Goal: Information Seeking & Learning: Learn about a topic

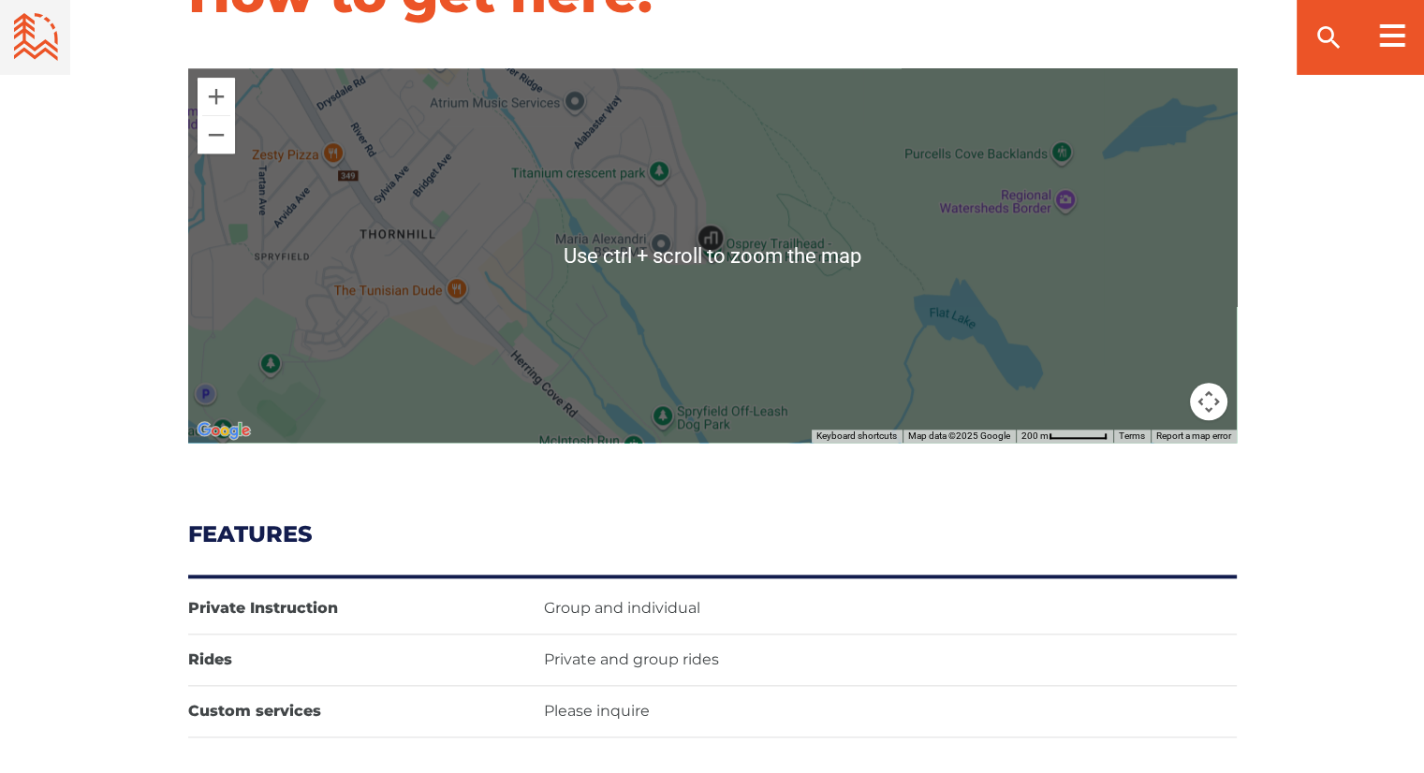
scroll to position [1934, 0]
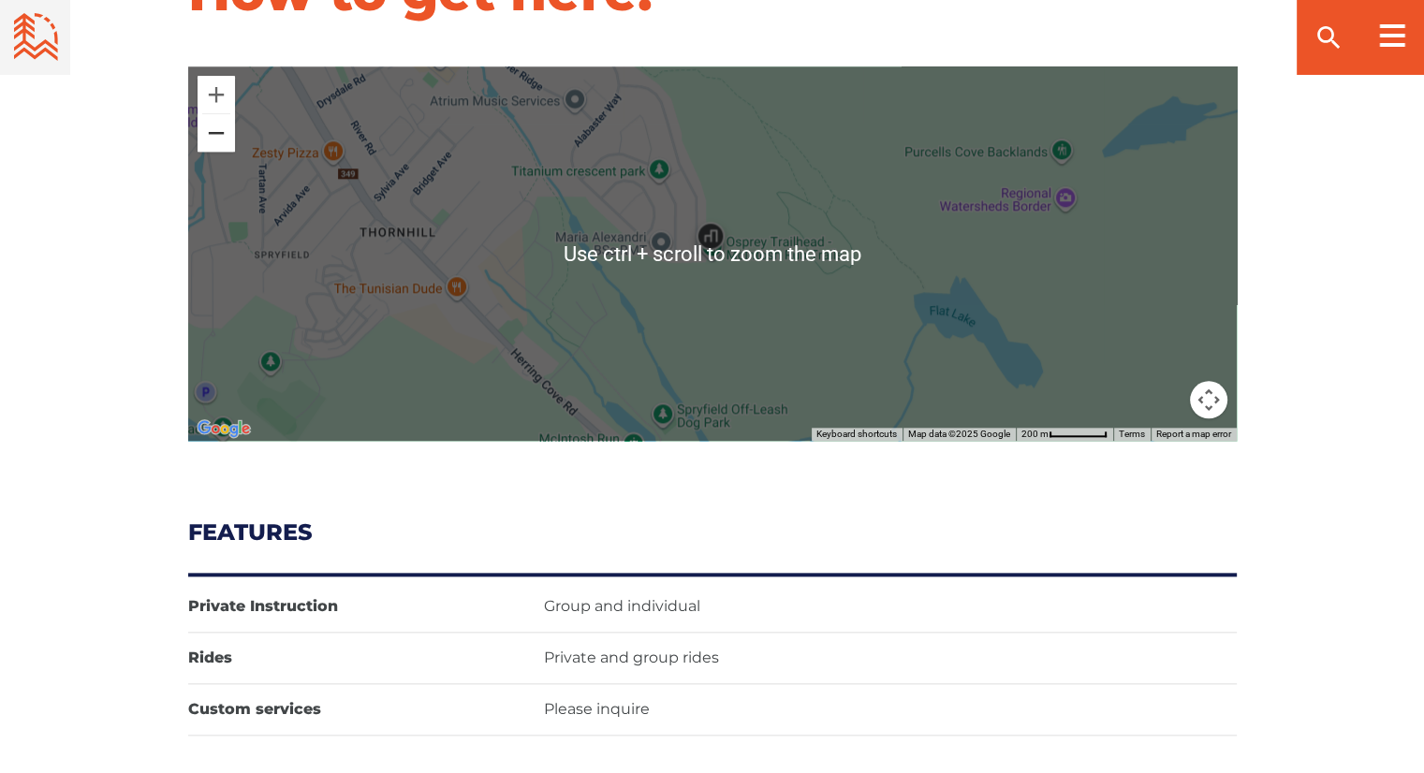
click at [218, 140] on button "Zoom out" at bounding box center [216, 132] width 37 height 37
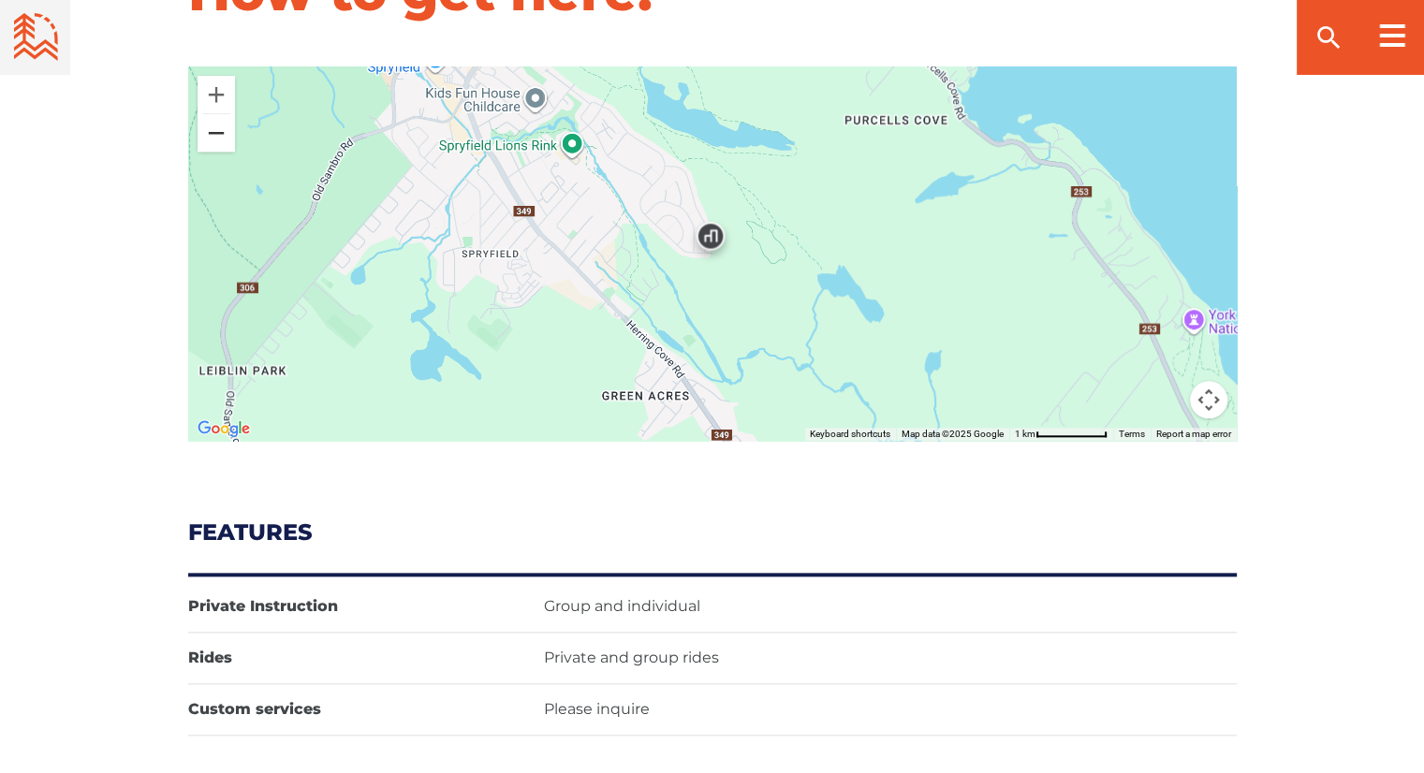
click at [218, 140] on button "Zoom out" at bounding box center [216, 132] width 37 height 37
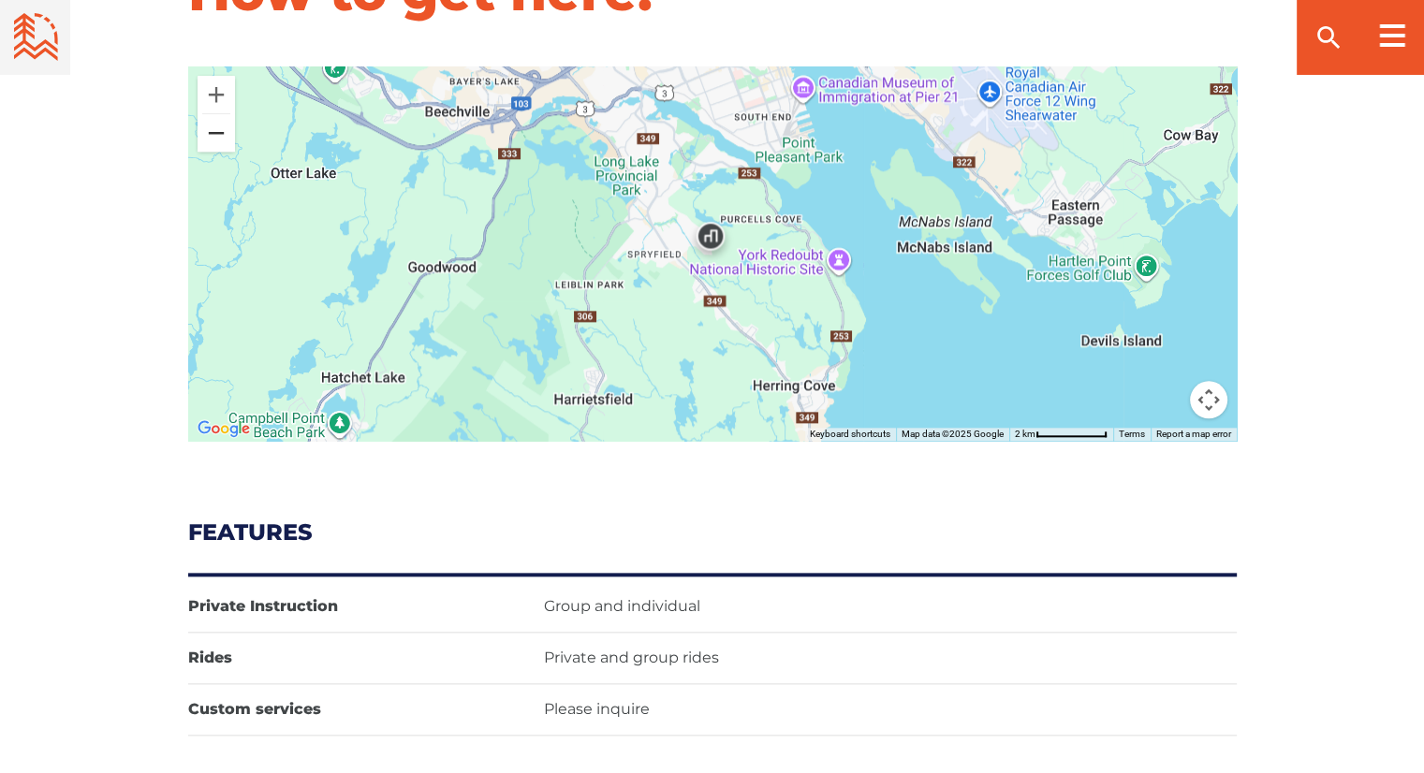
click at [218, 140] on button "Zoom out" at bounding box center [216, 132] width 37 height 37
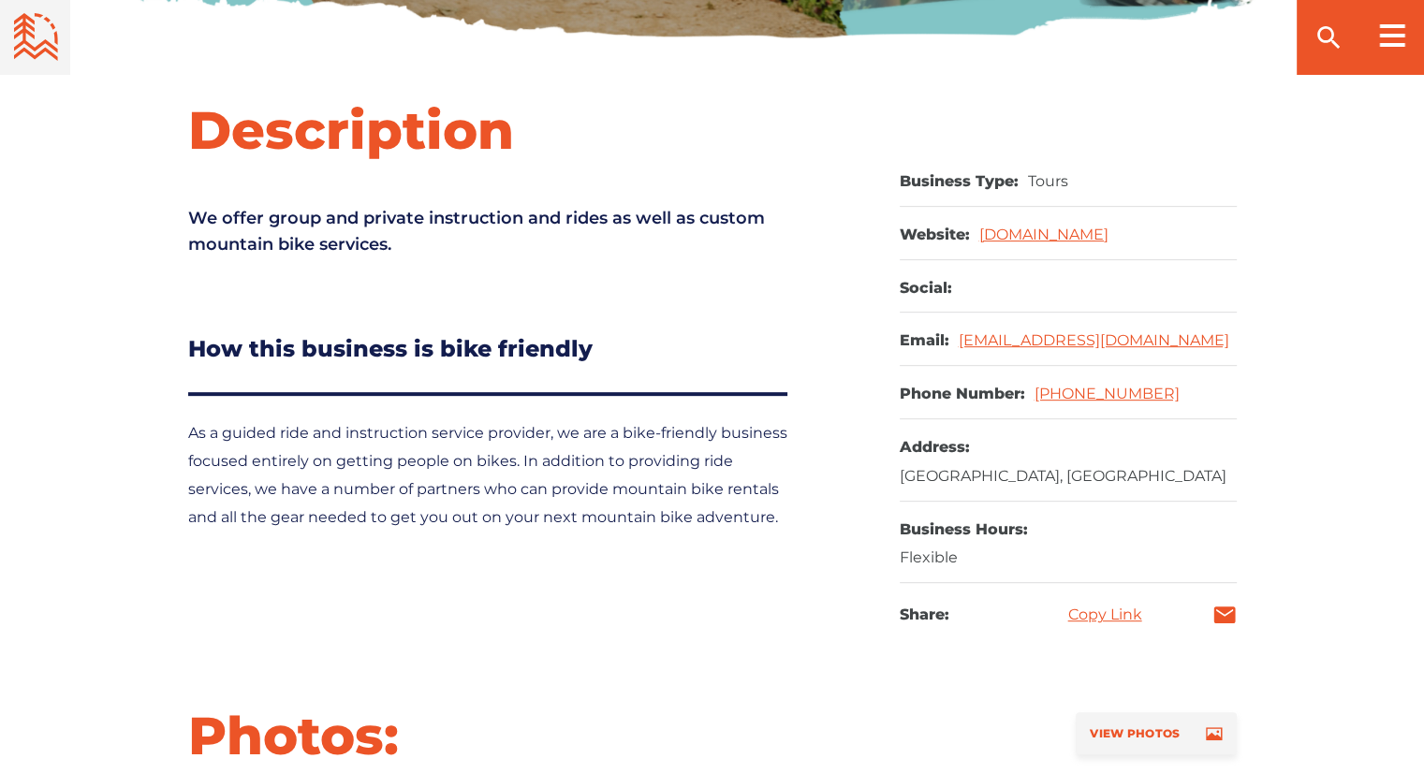
scroll to position [689, 0]
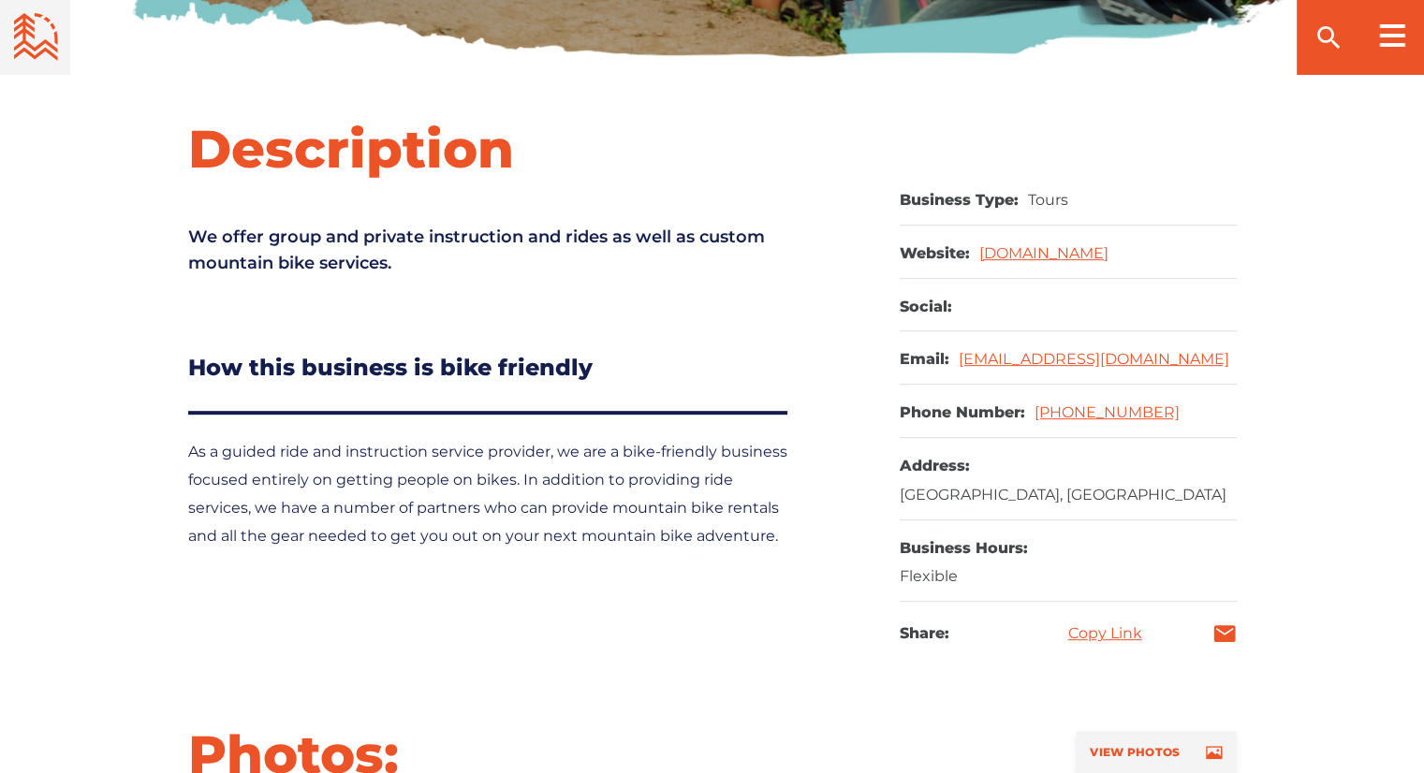
click at [496, 472] on p "As a guided ride and instruction service provider, we are a bike-friendly busin…" at bounding box center [492, 494] width 609 height 112
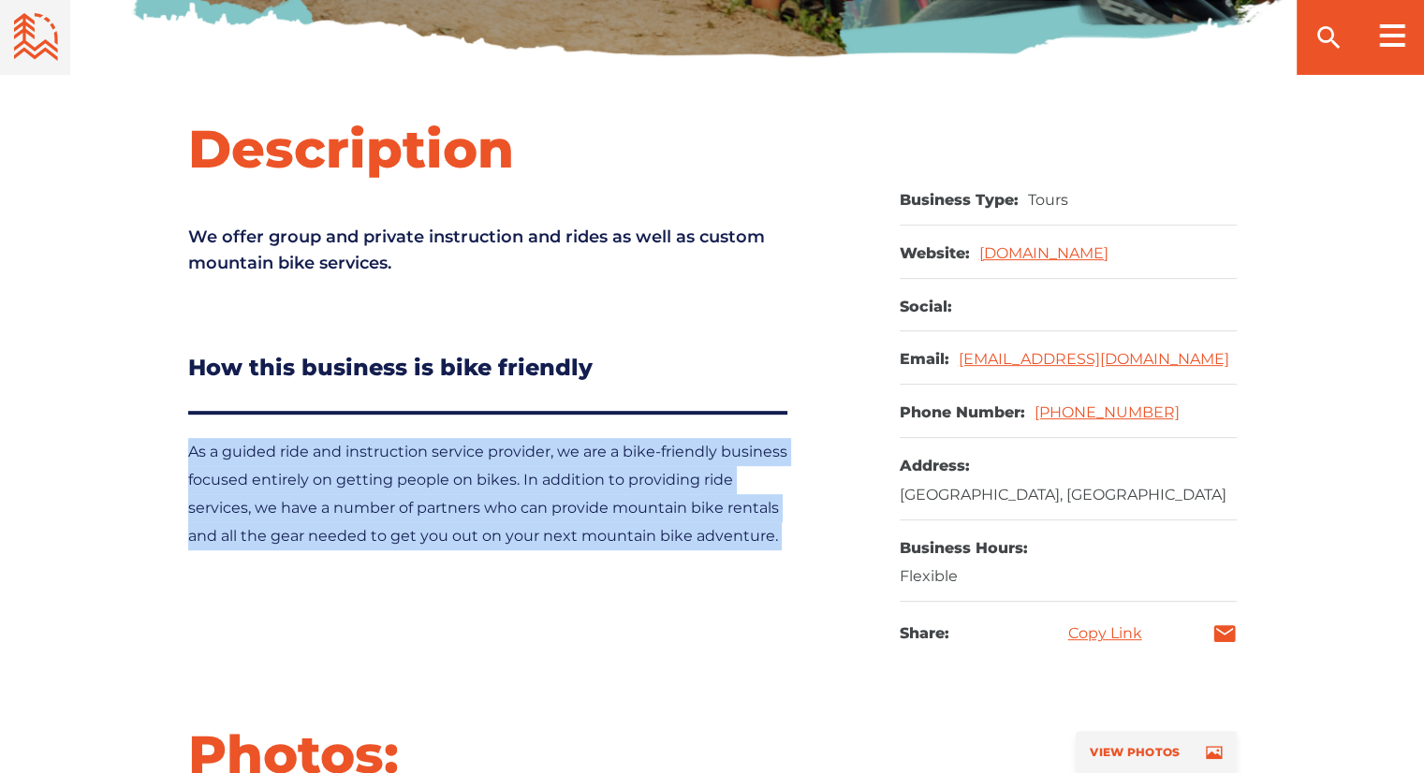
click at [496, 472] on p "As a guided ride and instruction service provider, we are a bike-friendly busin…" at bounding box center [492, 494] width 609 height 112
click at [493, 507] on p "As a guided ride and instruction service provider, we are a bike-friendly busin…" at bounding box center [492, 494] width 609 height 112
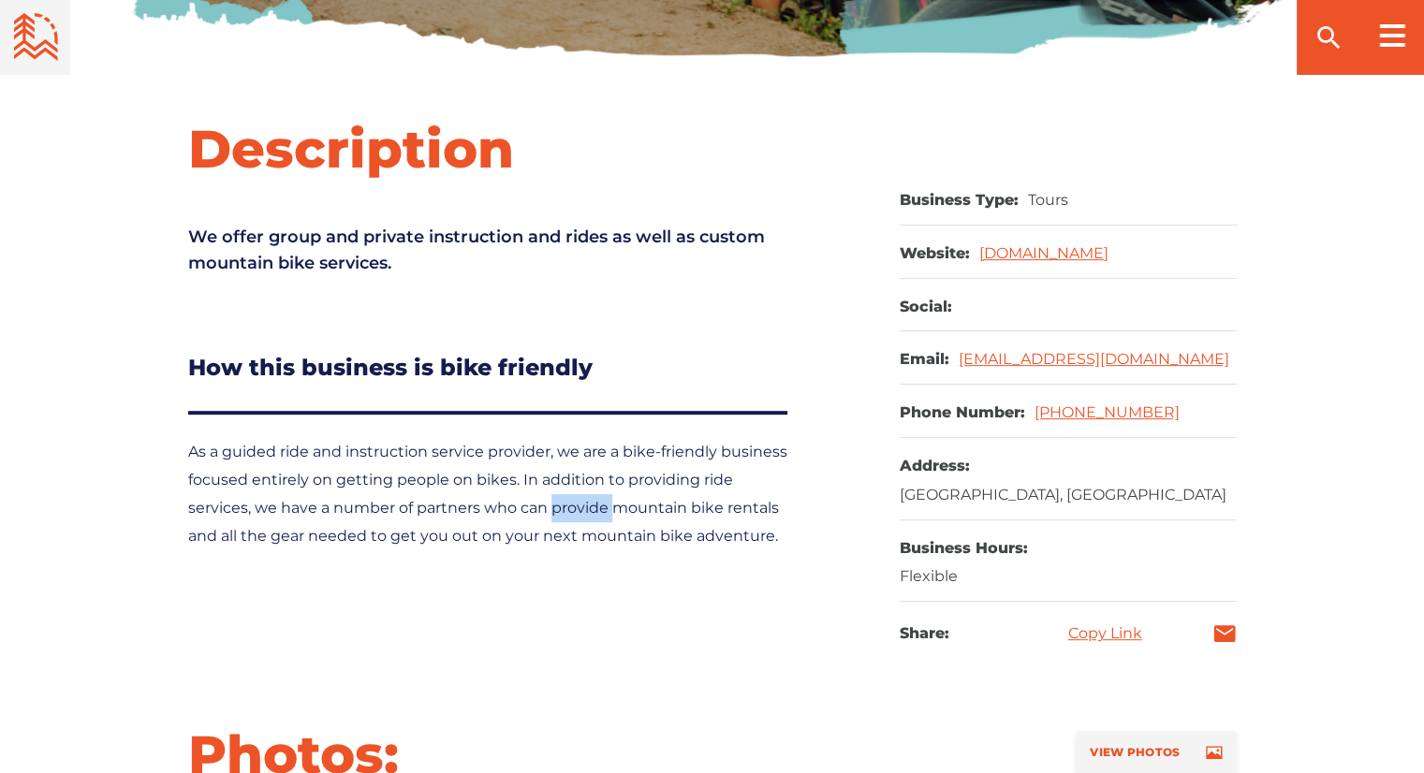
click at [493, 507] on p "As a guided ride and instruction service provider, we are a bike-friendly busin…" at bounding box center [492, 494] width 609 height 112
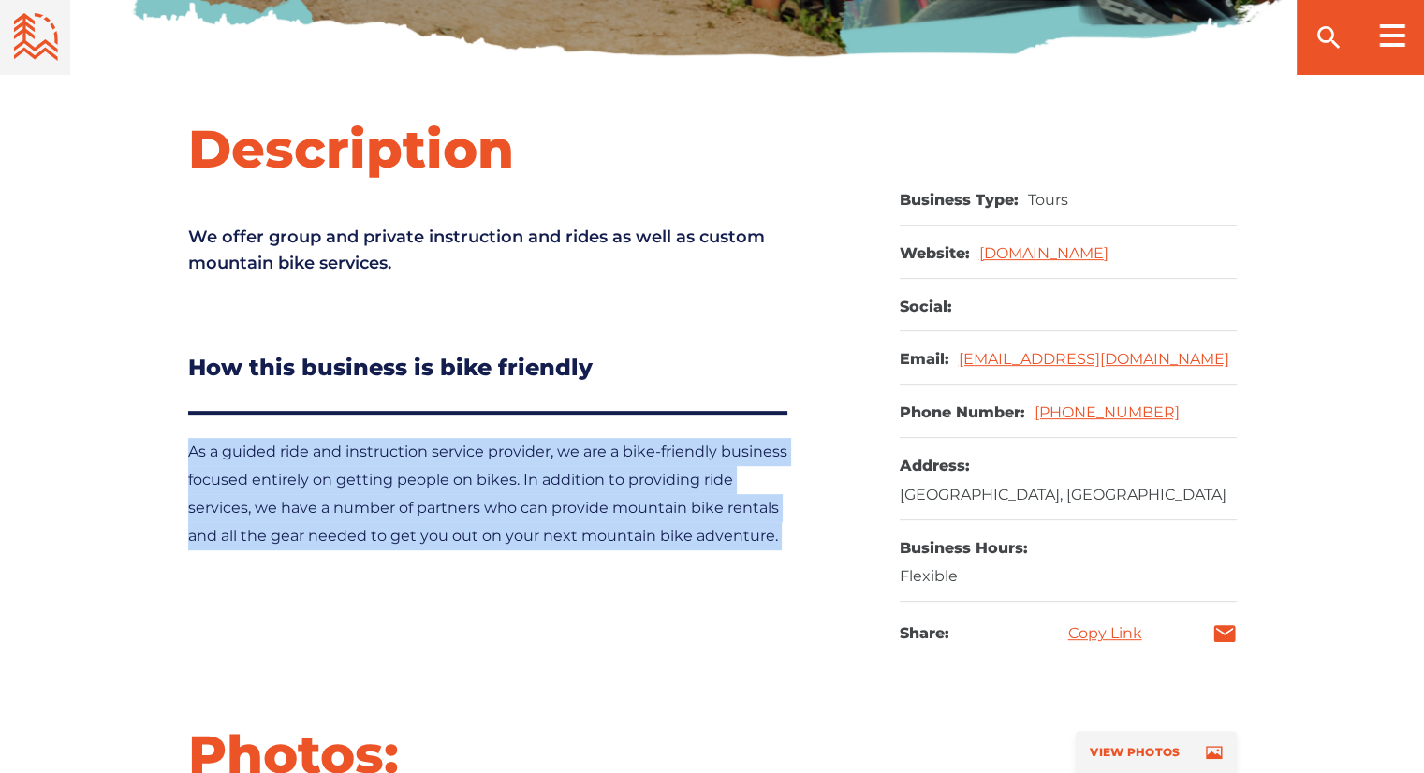
click at [493, 507] on p "As a guided ride and instruction service provider, we are a bike-friendly busin…" at bounding box center [492, 494] width 609 height 112
click at [493, 448] on p "As a guided ride and instruction service provider, we are a bike-friendly busin…" at bounding box center [492, 494] width 609 height 112
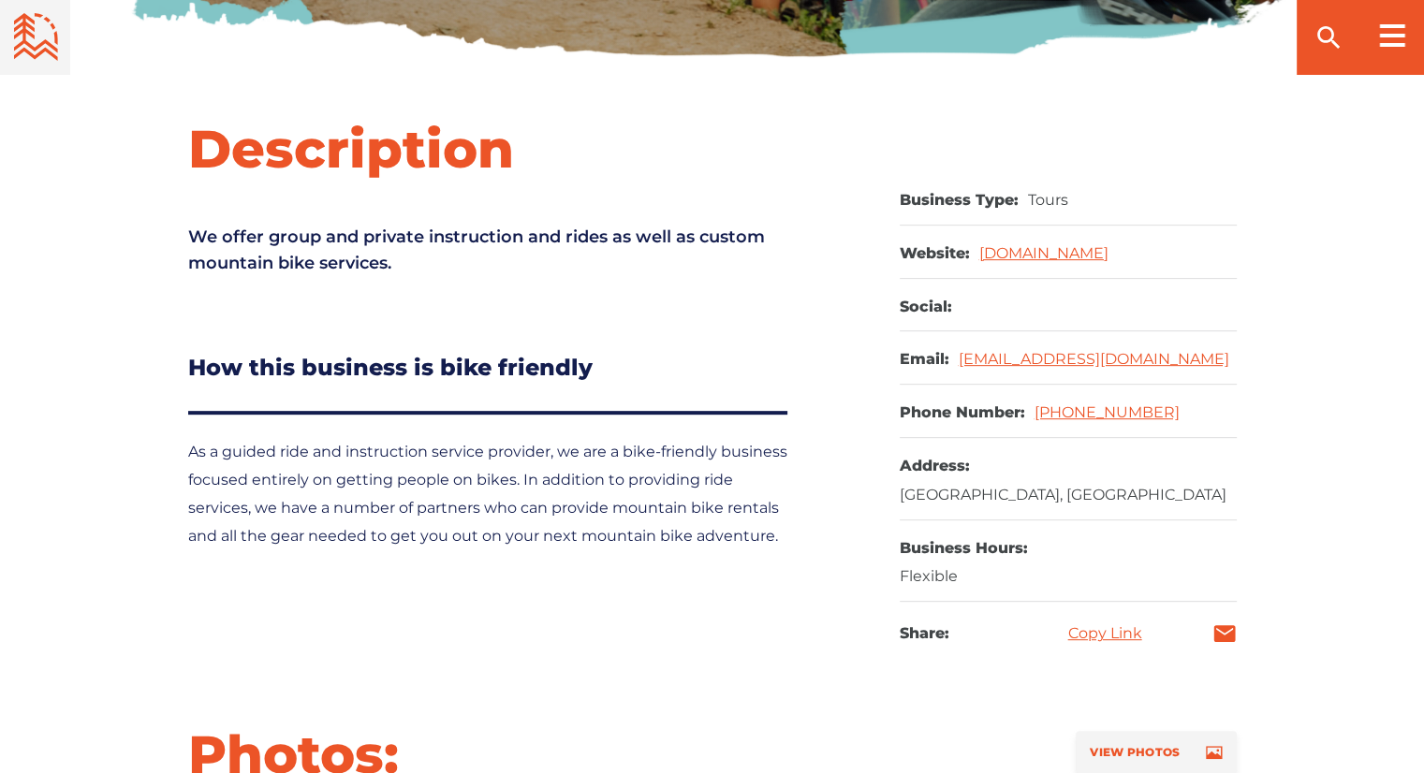
scroll to position [0, 0]
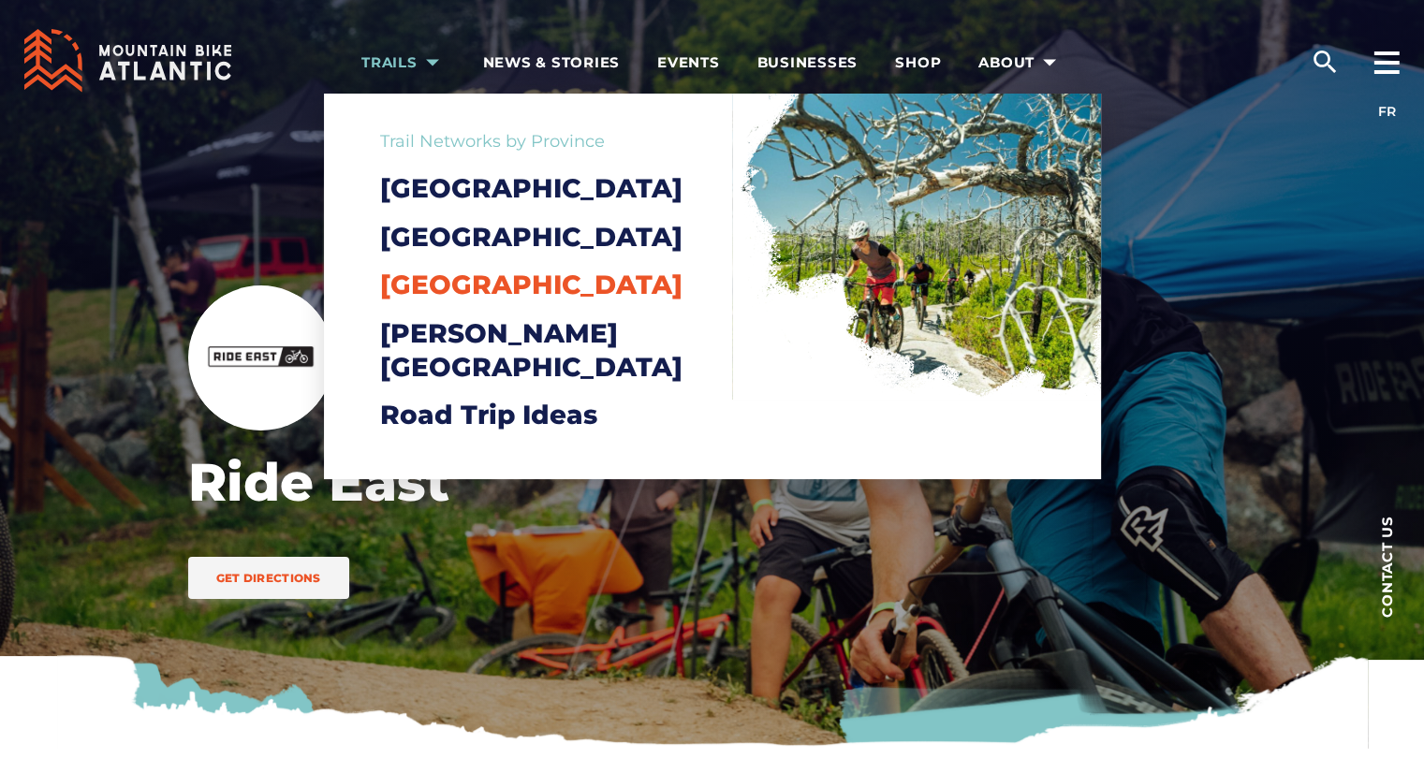
click at [463, 301] on span "[GEOGRAPHIC_DATA]" at bounding box center [531, 285] width 302 height 32
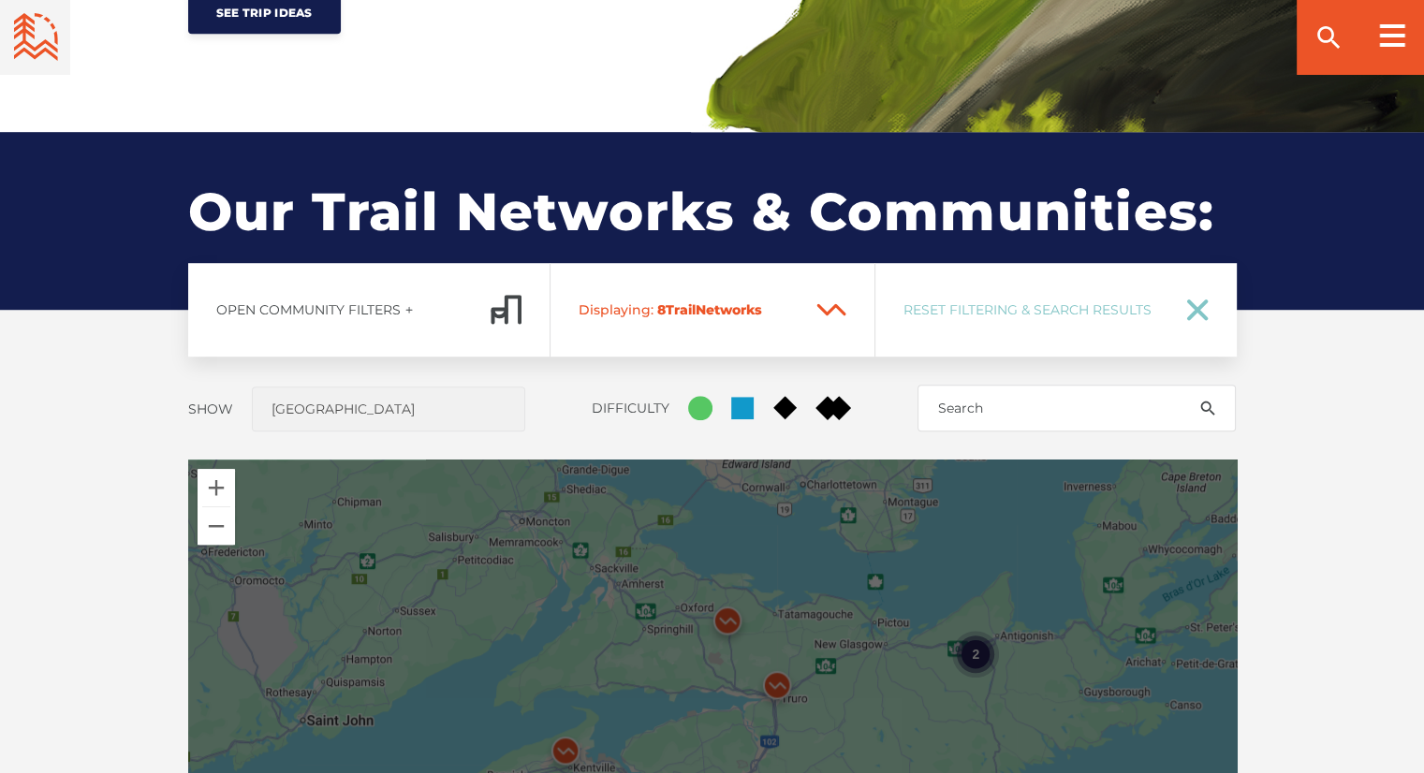
scroll to position [1617, 0]
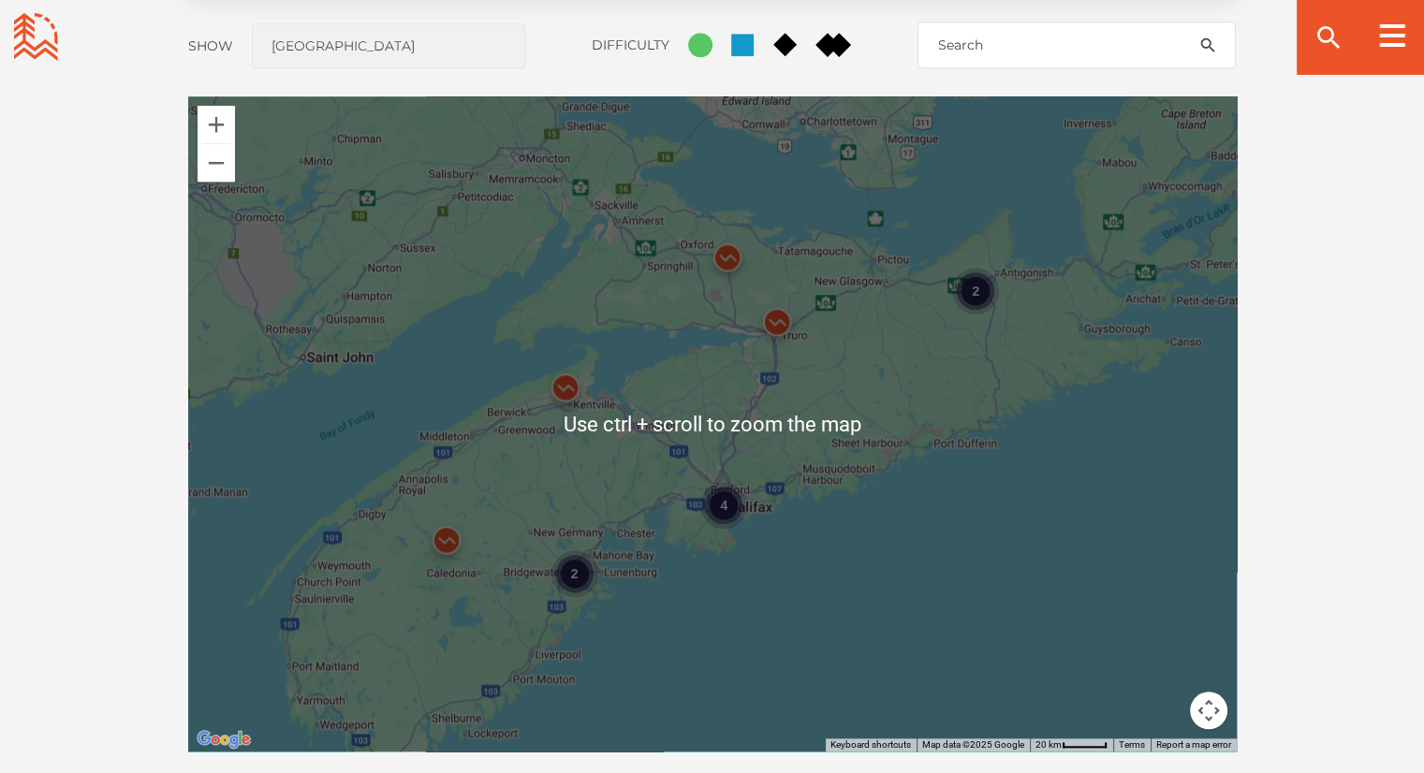
click at [679, 537] on div "4 2 2" at bounding box center [712, 423] width 1049 height 655
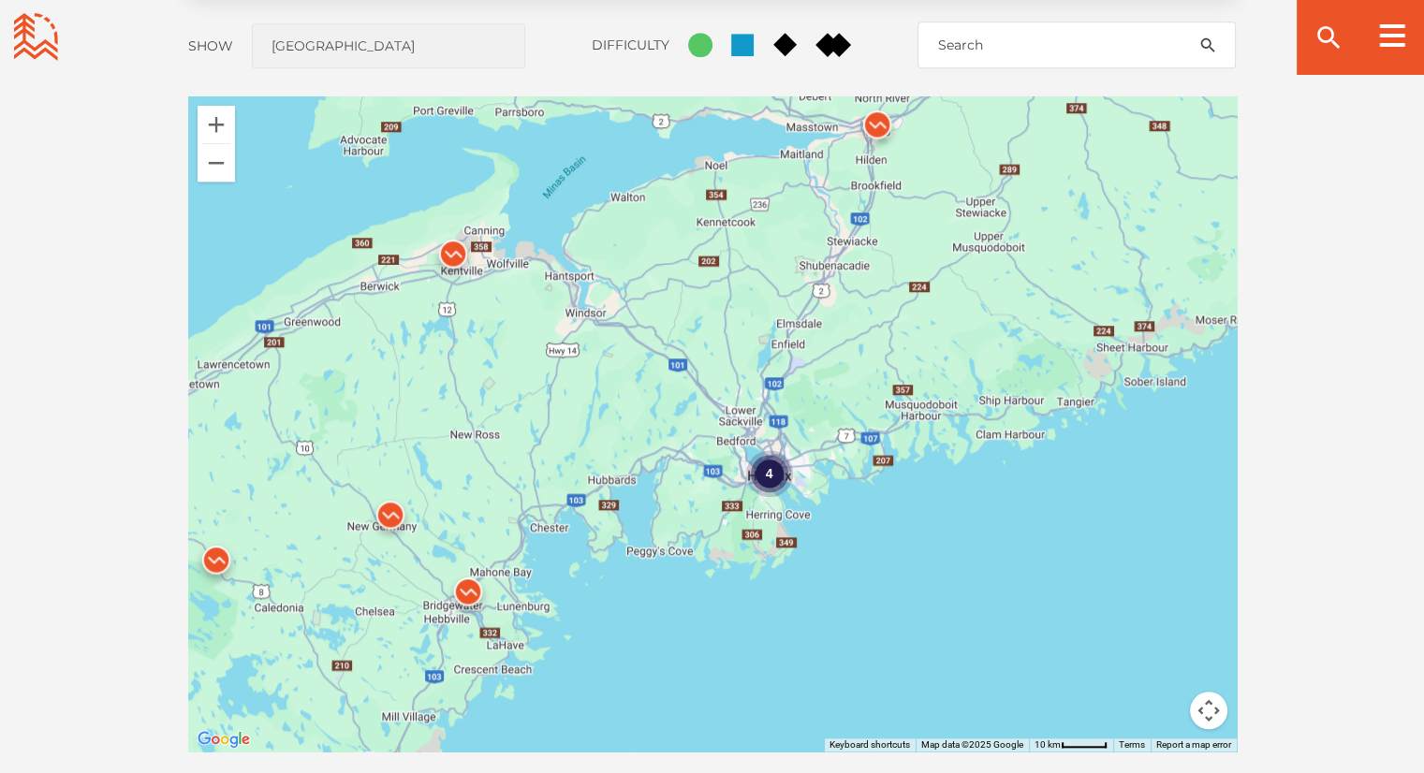
click at [451, 252] on img at bounding box center [453, 258] width 56 height 56
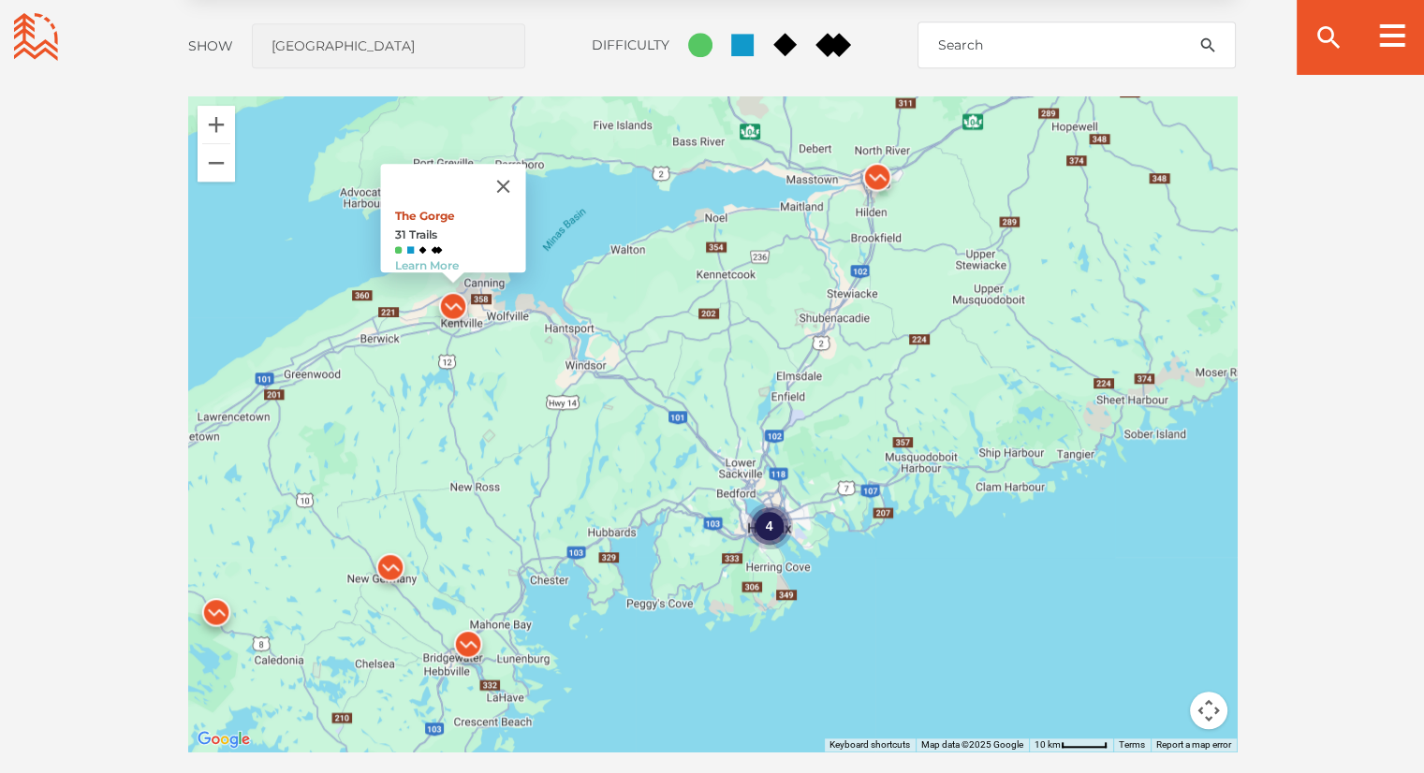
click at [427, 209] on link "The Gorge" at bounding box center [424, 216] width 60 height 14
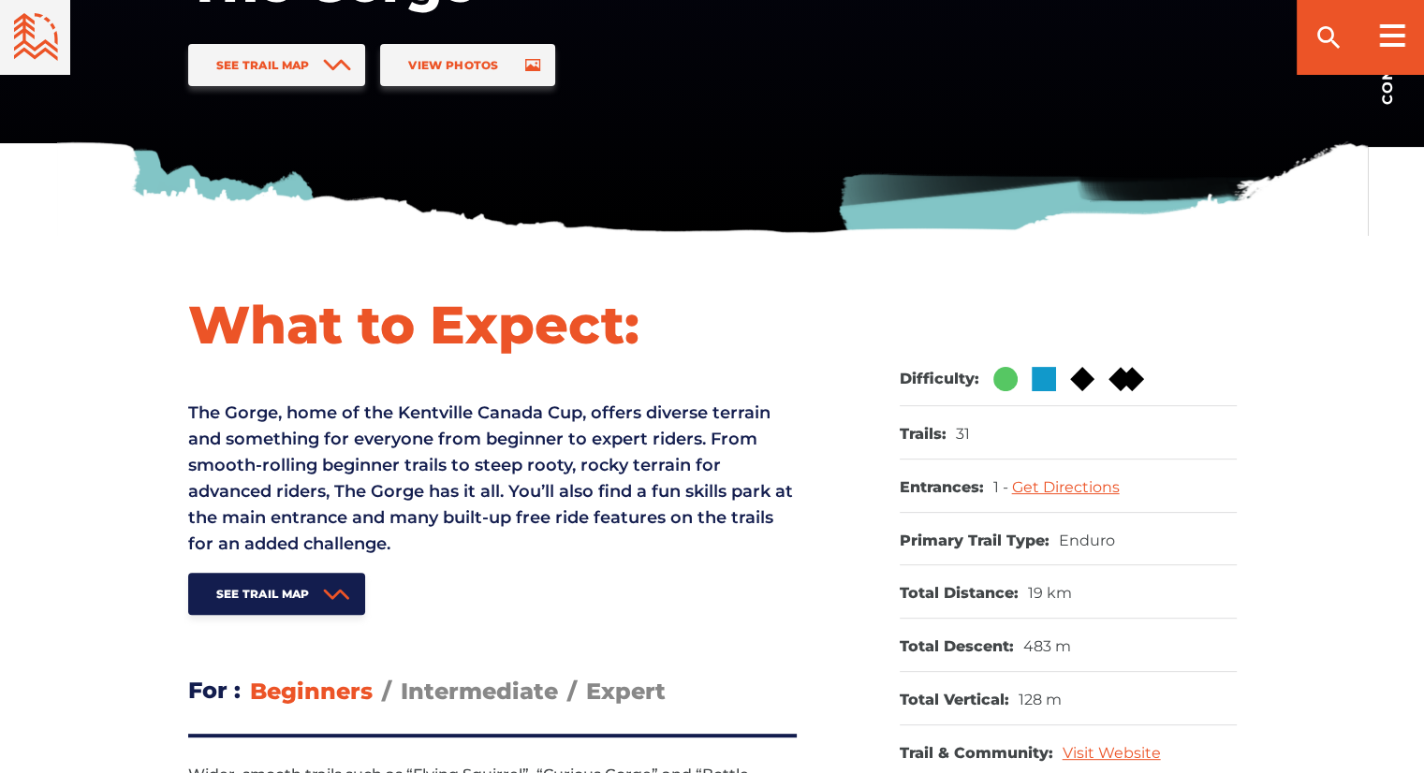
scroll to position [775, 0]
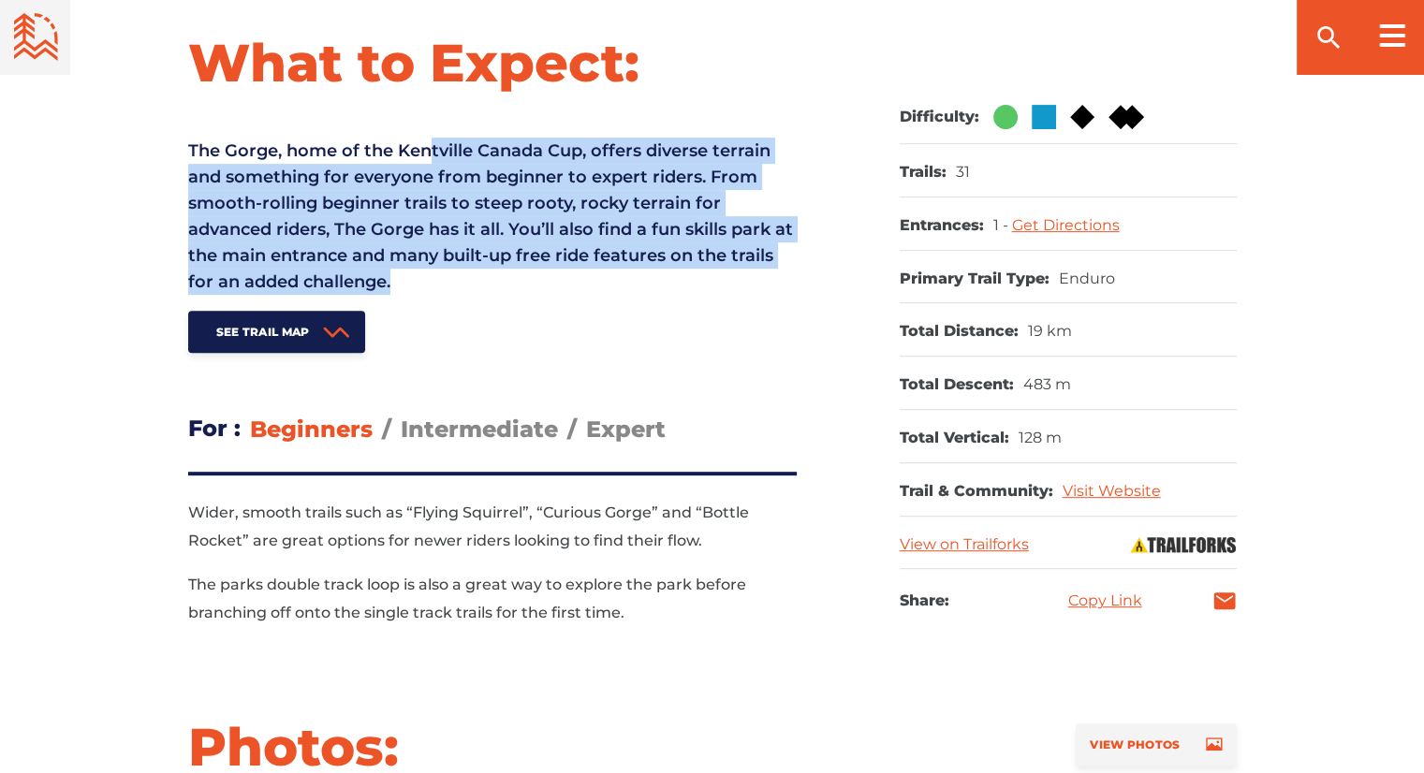
drag, startPoint x: 433, startPoint y: 155, endPoint x: 442, endPoint y: 275, distance: 120.2
click at [442, 275] on p "The Gorge, home of the Kentville Canada Cup, offers diverse terrain and somethi…" at bounding box center [492, 216] width 609 height 157
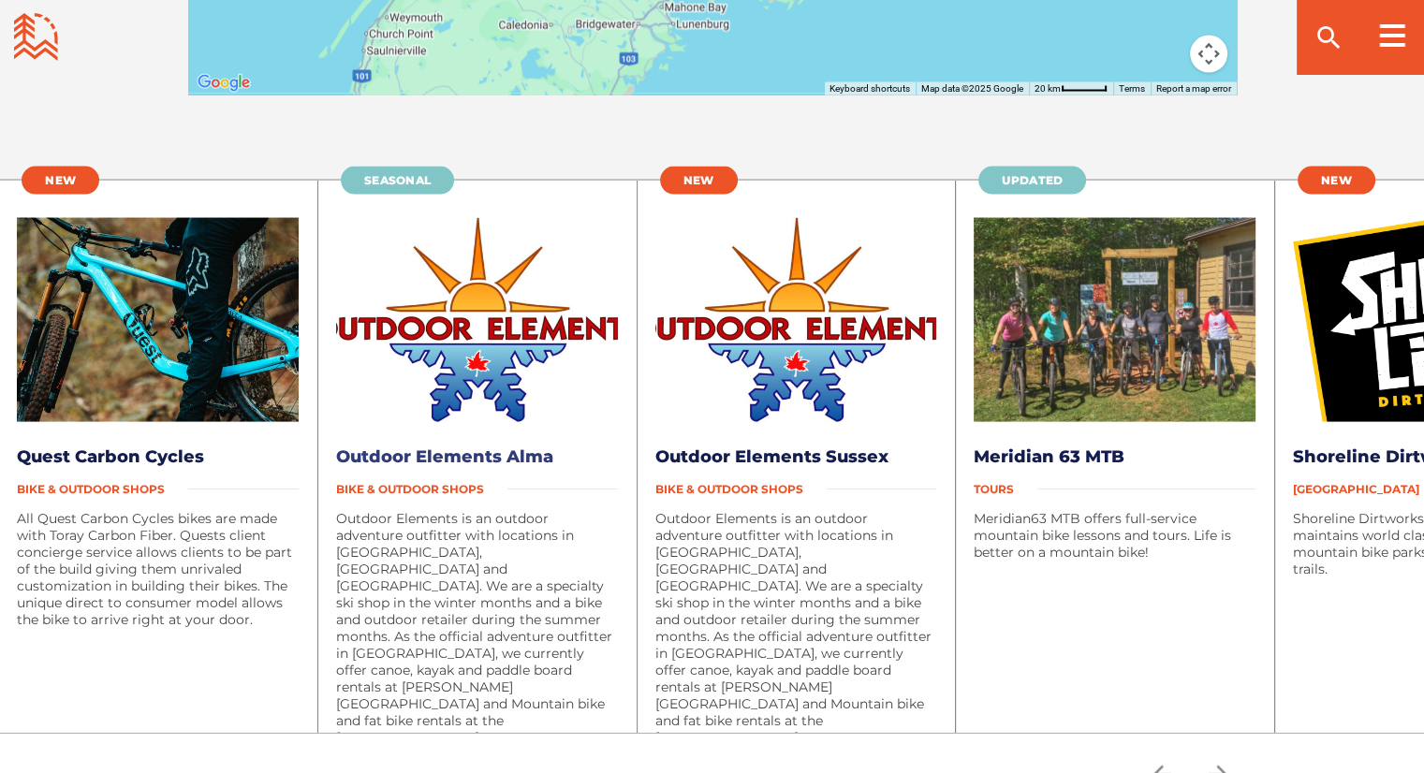
scroll to position [3663, 0]
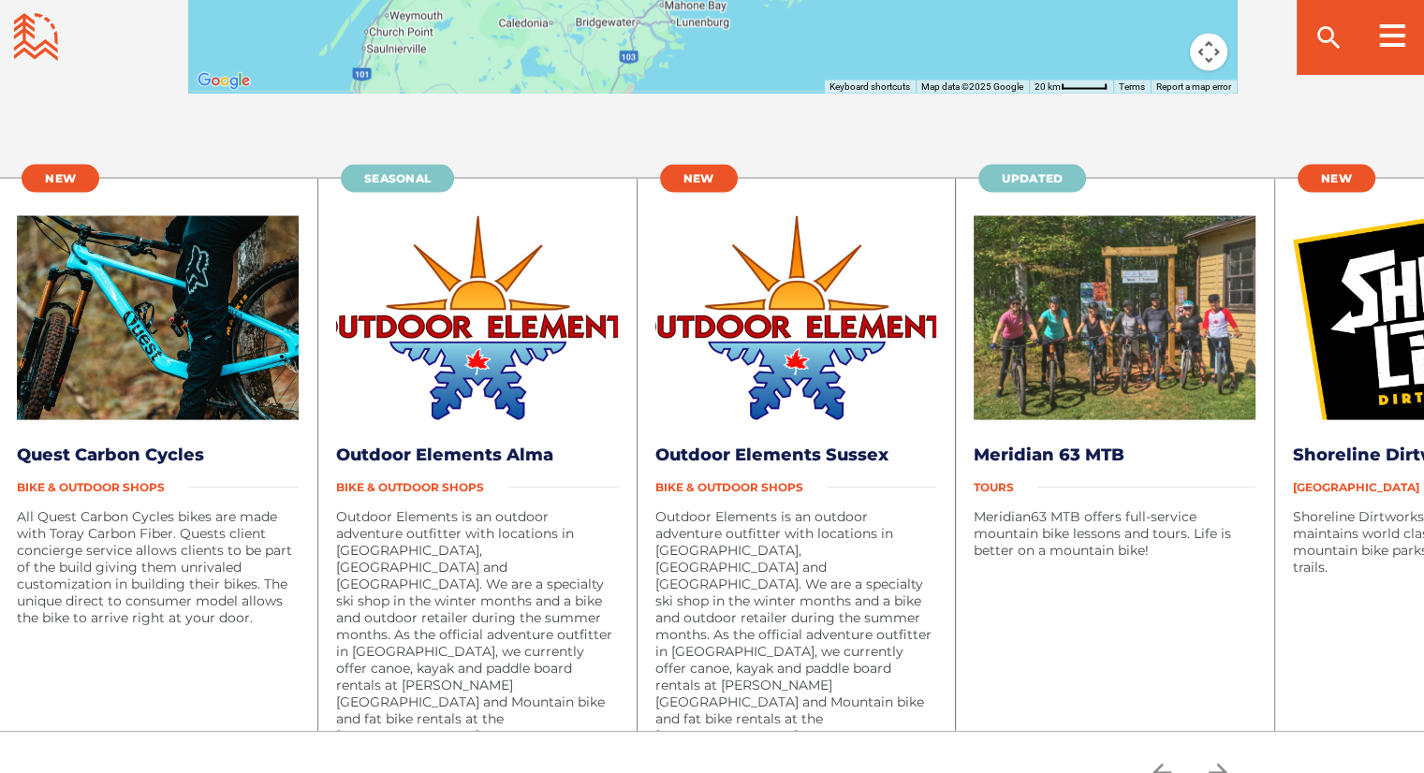
click at [1033, 429] on div "Updated Meridian 63 MTB Tours Meridian63 MTB offers full-service mountain bike …" at bounding box center [1114, 454] width 319 height 553
click at [1030, 444] on h3 "Meridian 63 MTB" at bounding box center [1115, 455] width 282 height 22
click at [994, 480] on span "Tours" at bounding box center [1006, 487] width 64 height 14
click at [1006, 450] on link "Meridian 63 MTB" at bounding box center [1049, 455] width 151 height 21
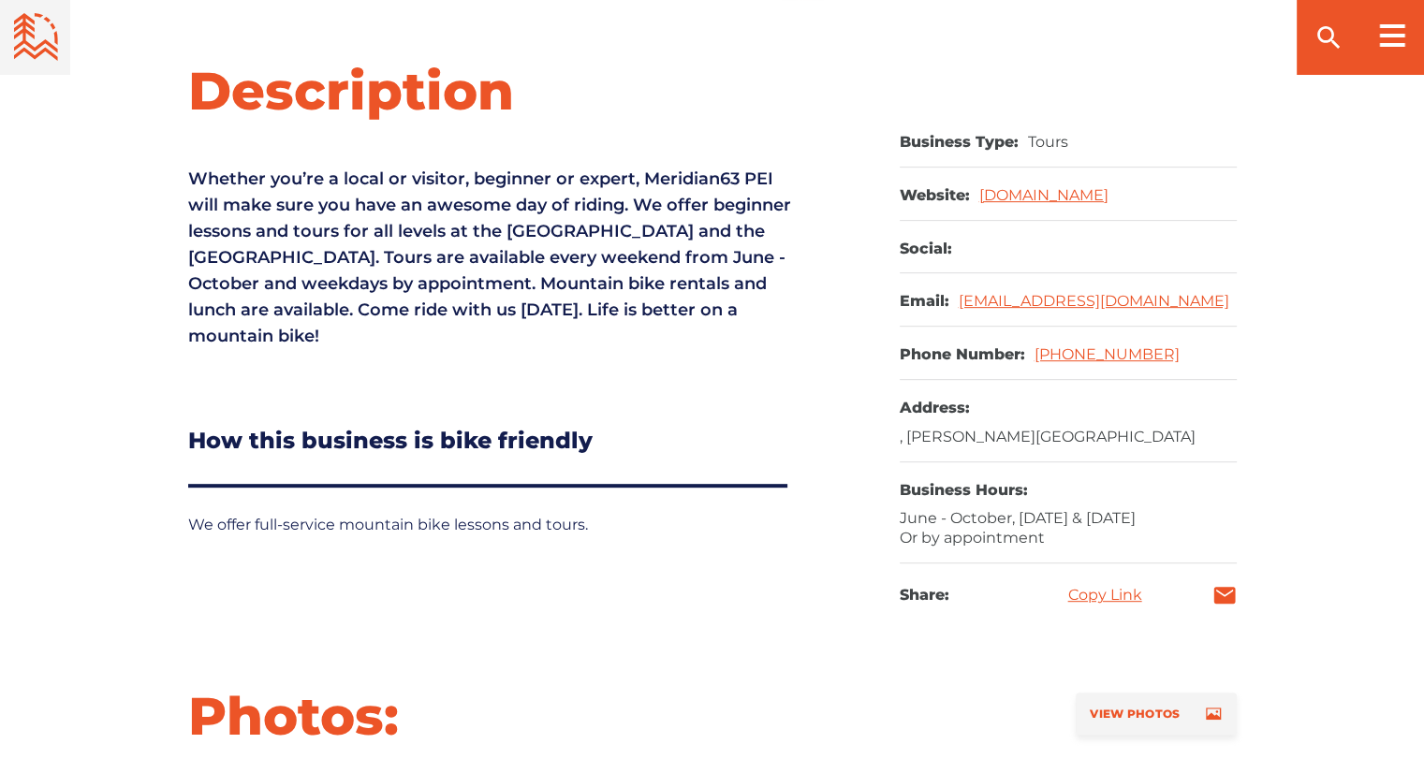
scroll to position [748, 0]
click at [1046, 196] on link "meridian63mtb.com" at bounding box center [1043, 194] width 129 height 18
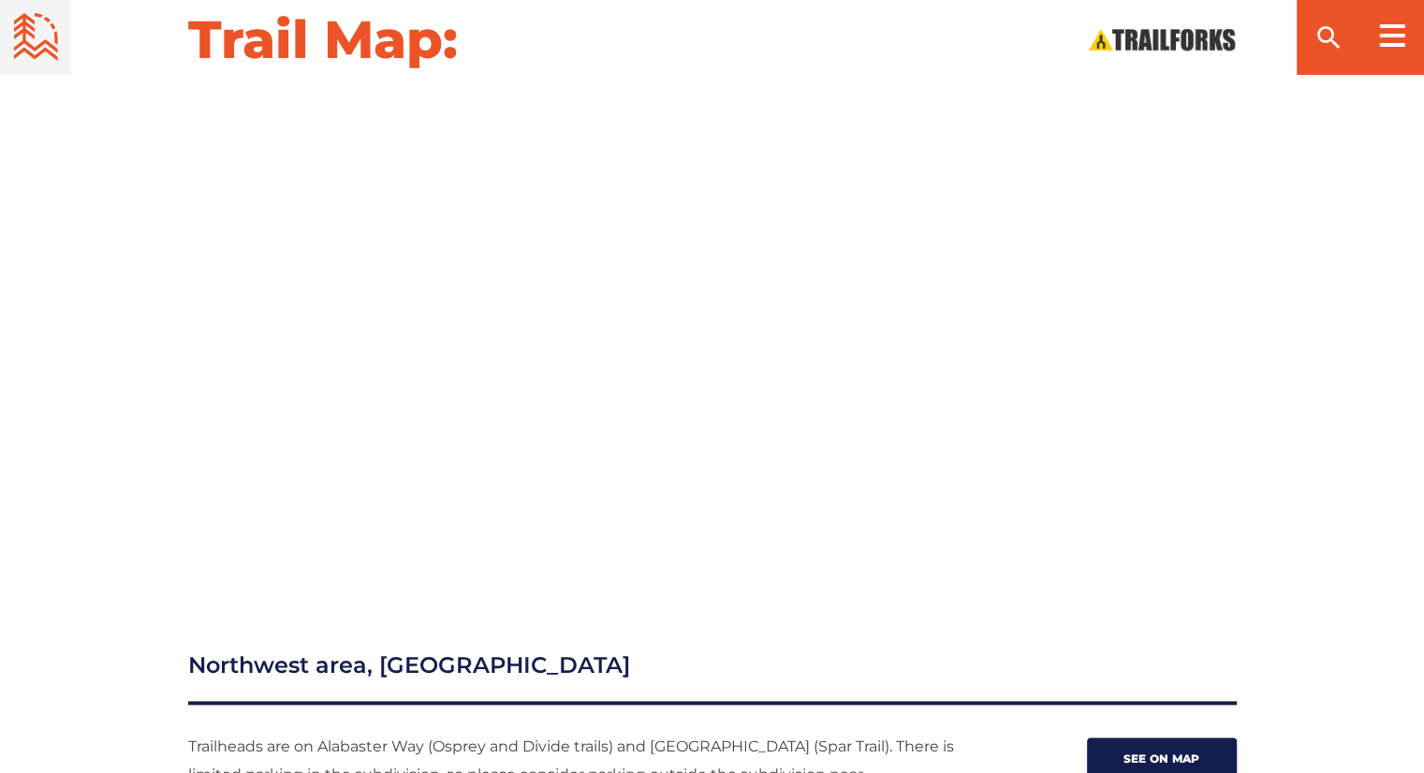
scroll to position [2134, 0]
